Goal: Find specific page/section: Find specific page/section

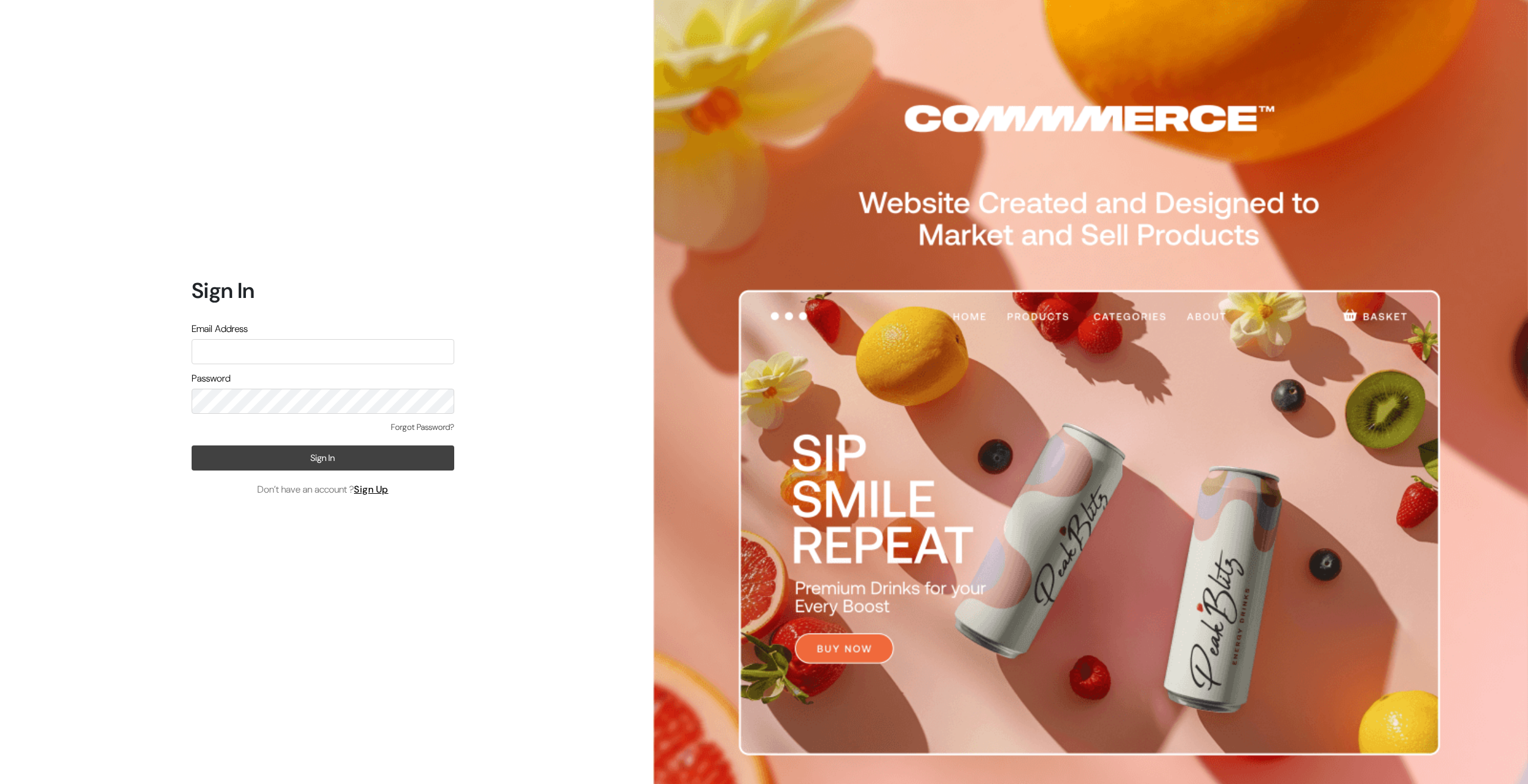
type input "Ecomservicesmumbai@gmail.com"
click at [290, 456] on button "Sign In" at bounding box center [323, 457] width 263 height 25
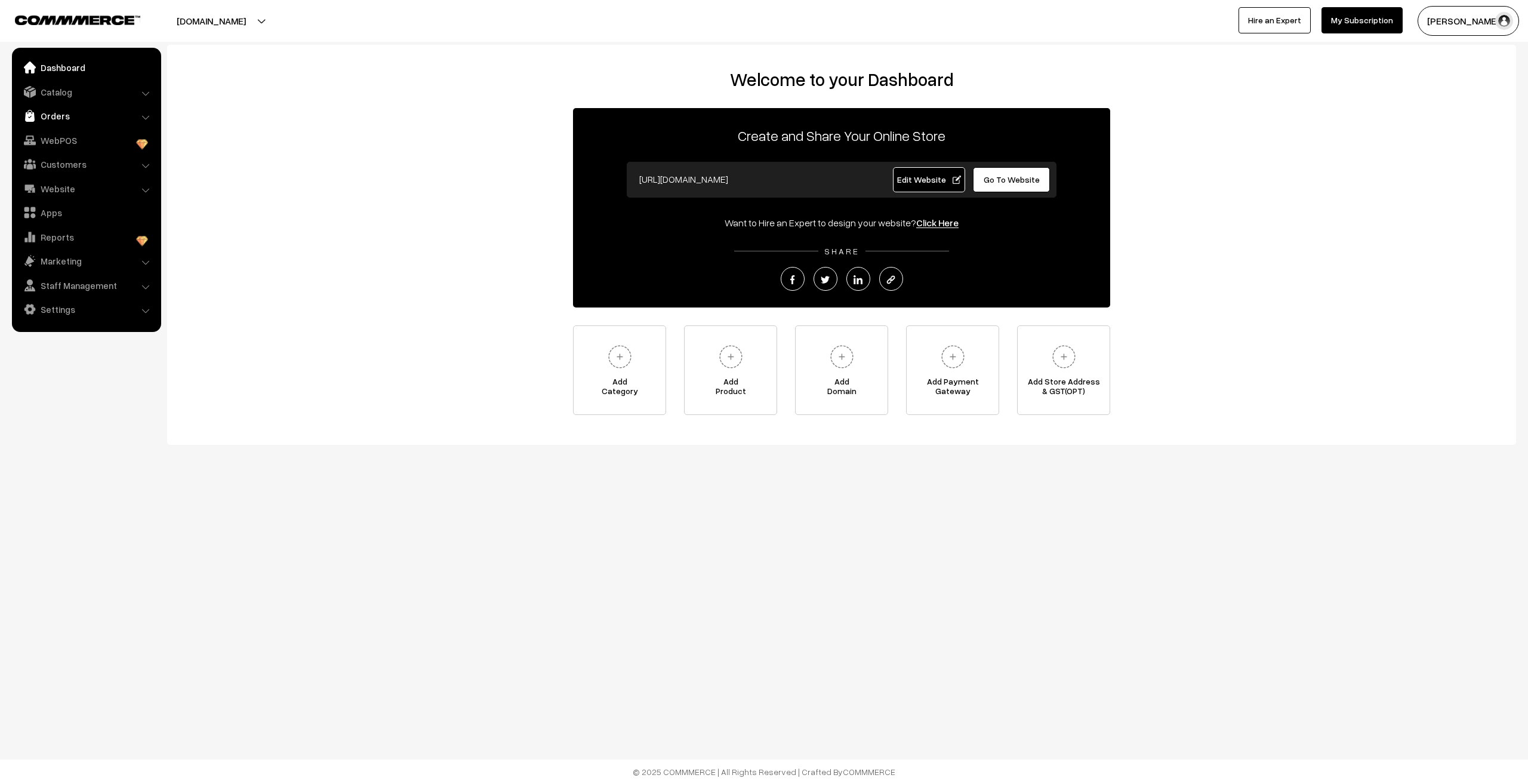
click at [50, 112] on link "Orders" at bounding box center [86, 116] width 142 height 21
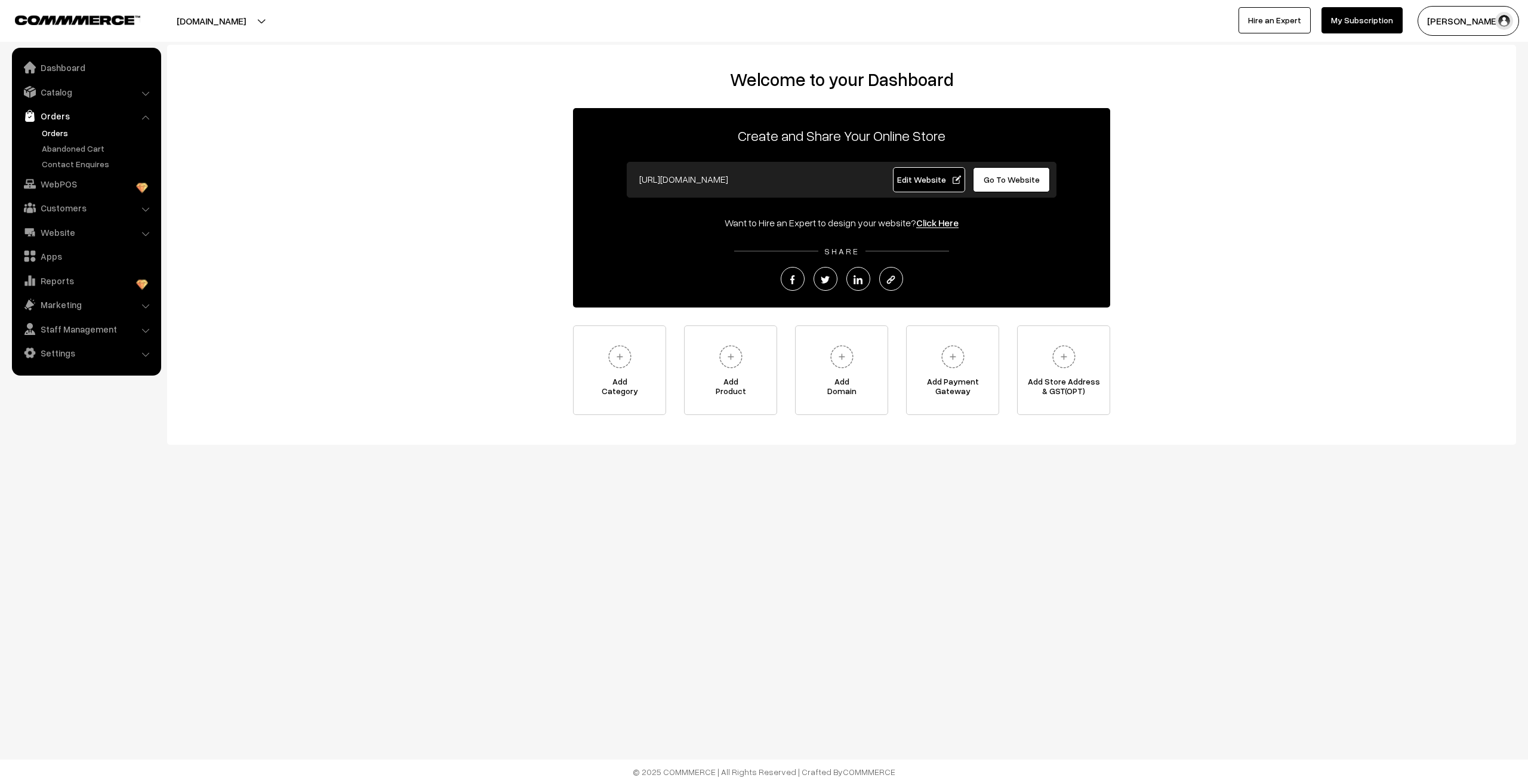
click at [48, 136] on link "Orders" at bounding box center [98, 132] width 118 height 12
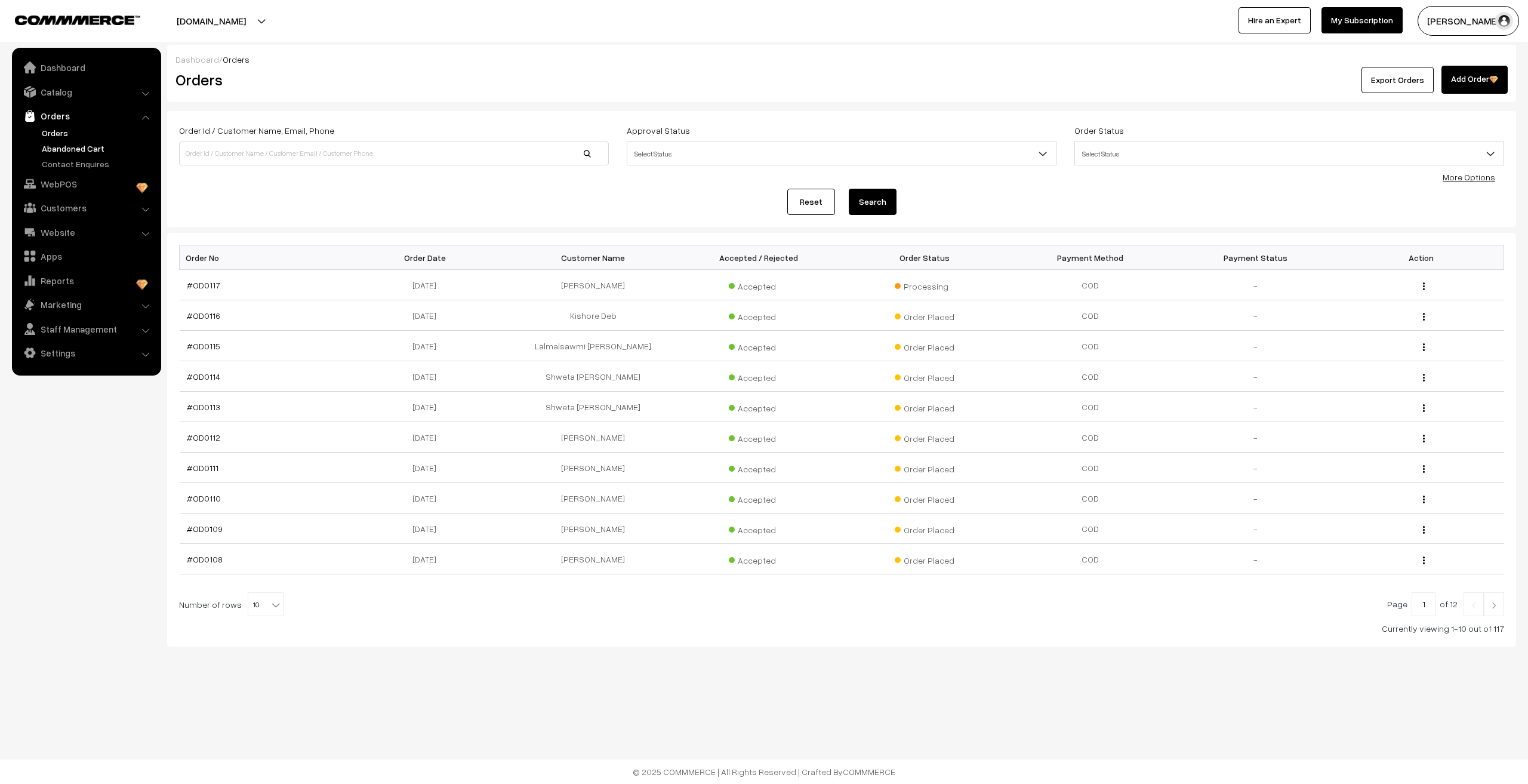
click at [75, 145] on link "Abandoned Cart" at bounding box center [98, 148] width 118 height 12
